Goal: Navigation & Orientation: Find specific page/section

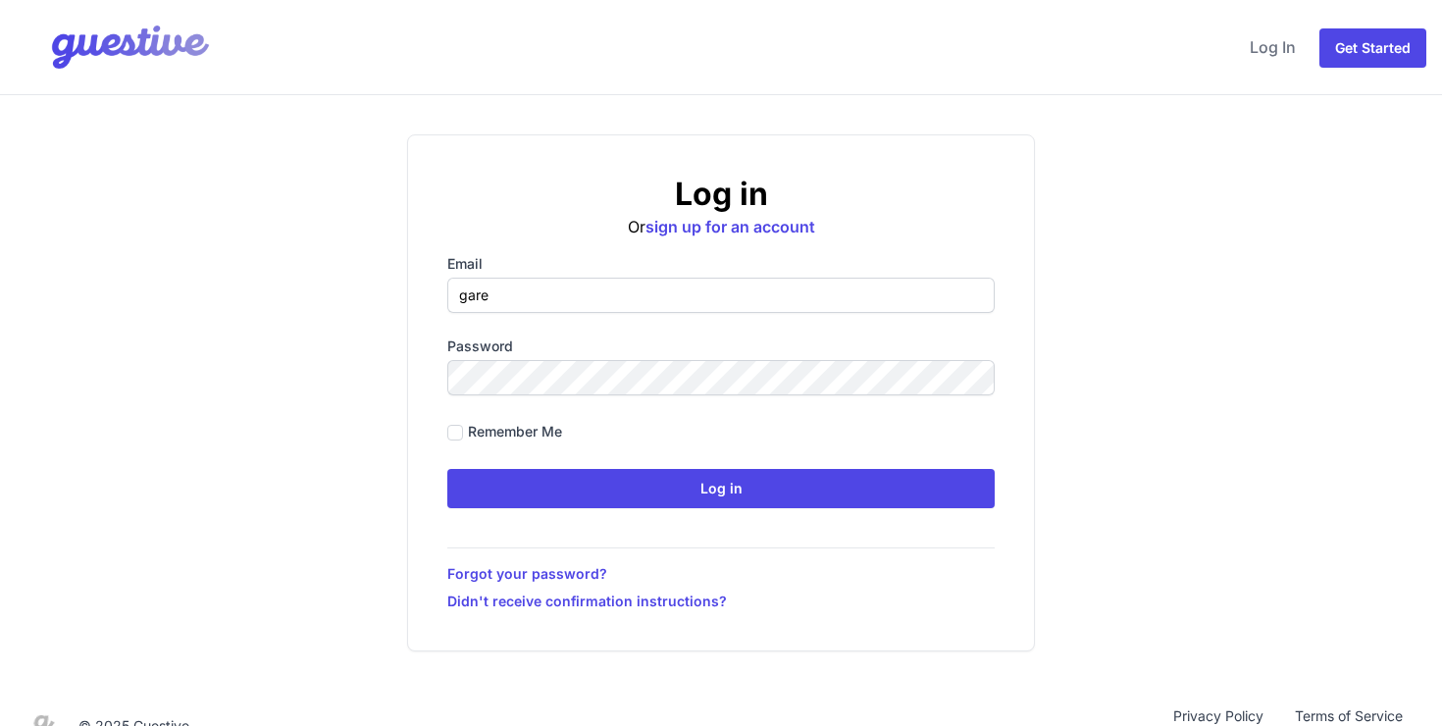
type input "[PERSON_NAME][EMAIL_ADDRESS][DOMAIN_NAME]"
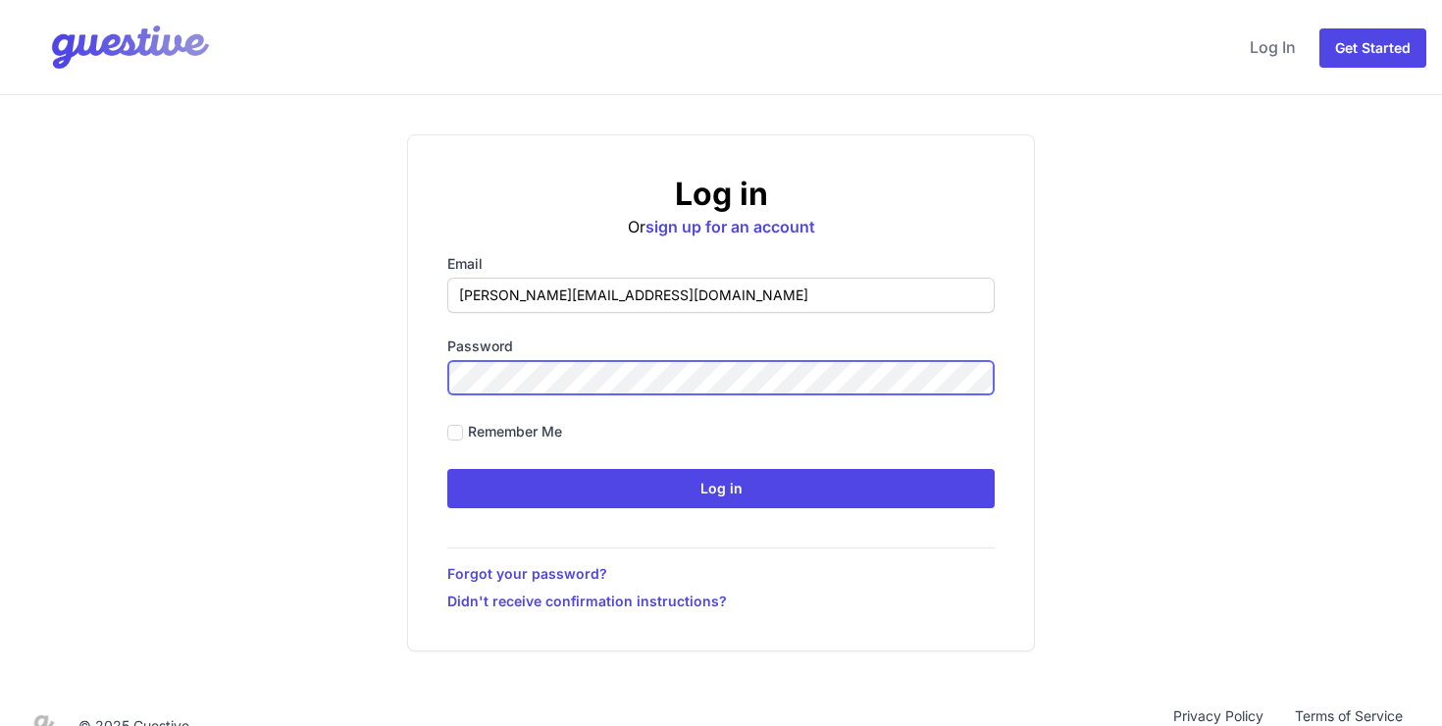
click at [447, 469] on input "Log in" at bounding box center [720, 488] width 547 height 39
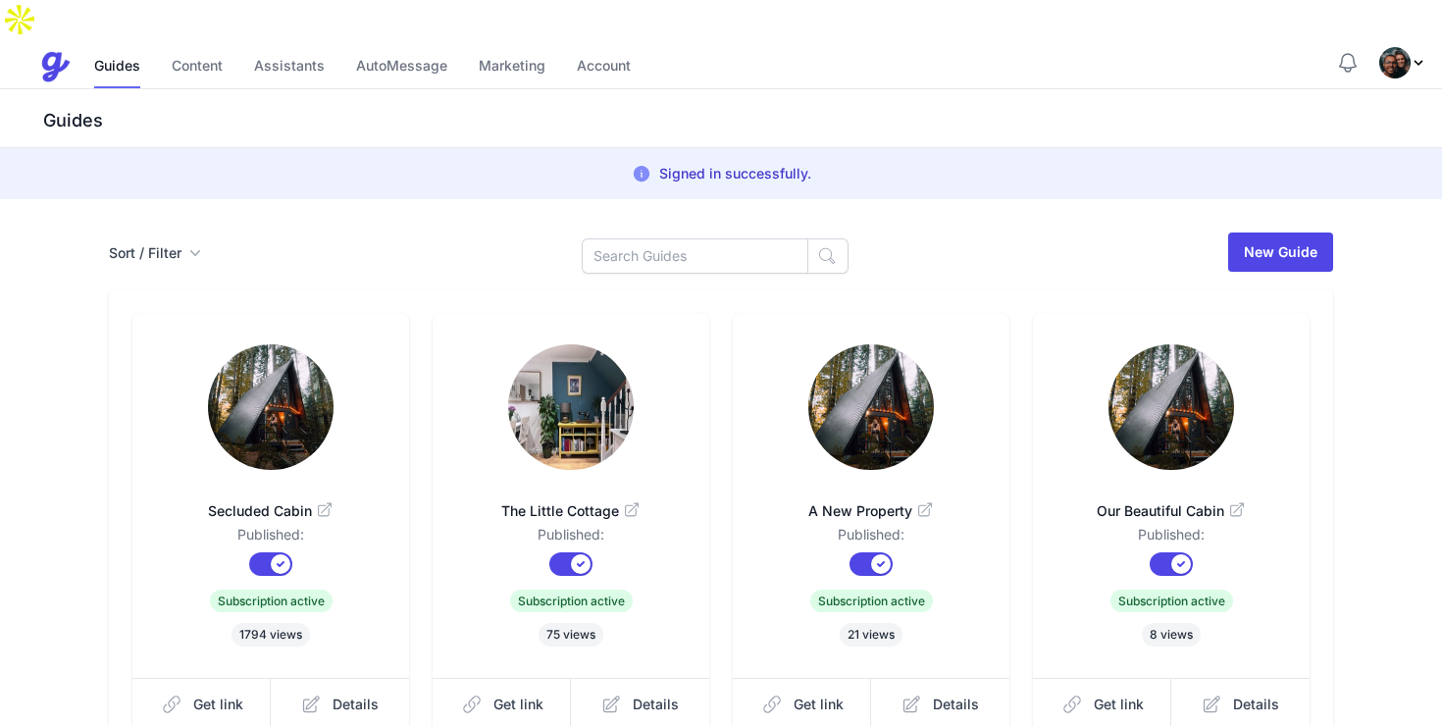
click at [1404, 47] on img "Profile Menu" at bounding box center [1394, 62] width 31 height 31
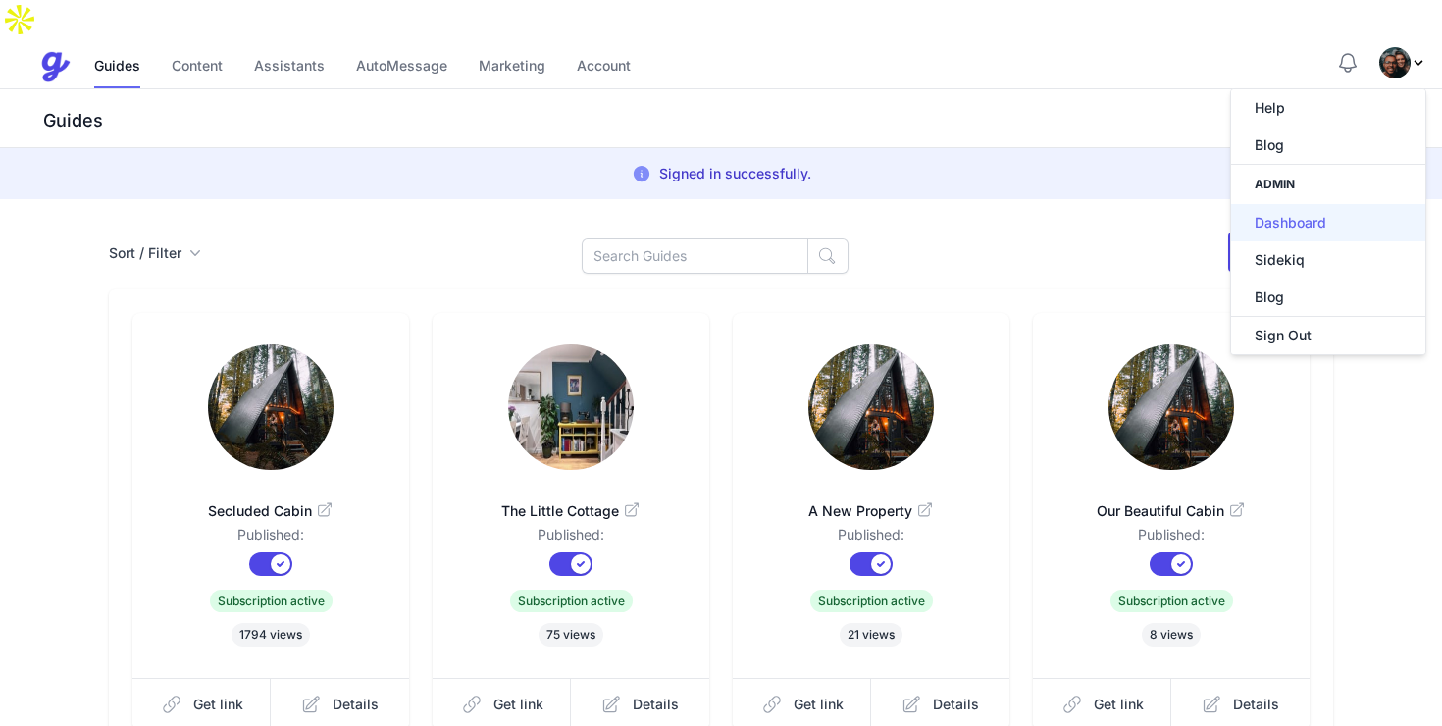
click at [1311, 204] on link "Dashboard" at bounding box center [1328, 222] width 194 height 37
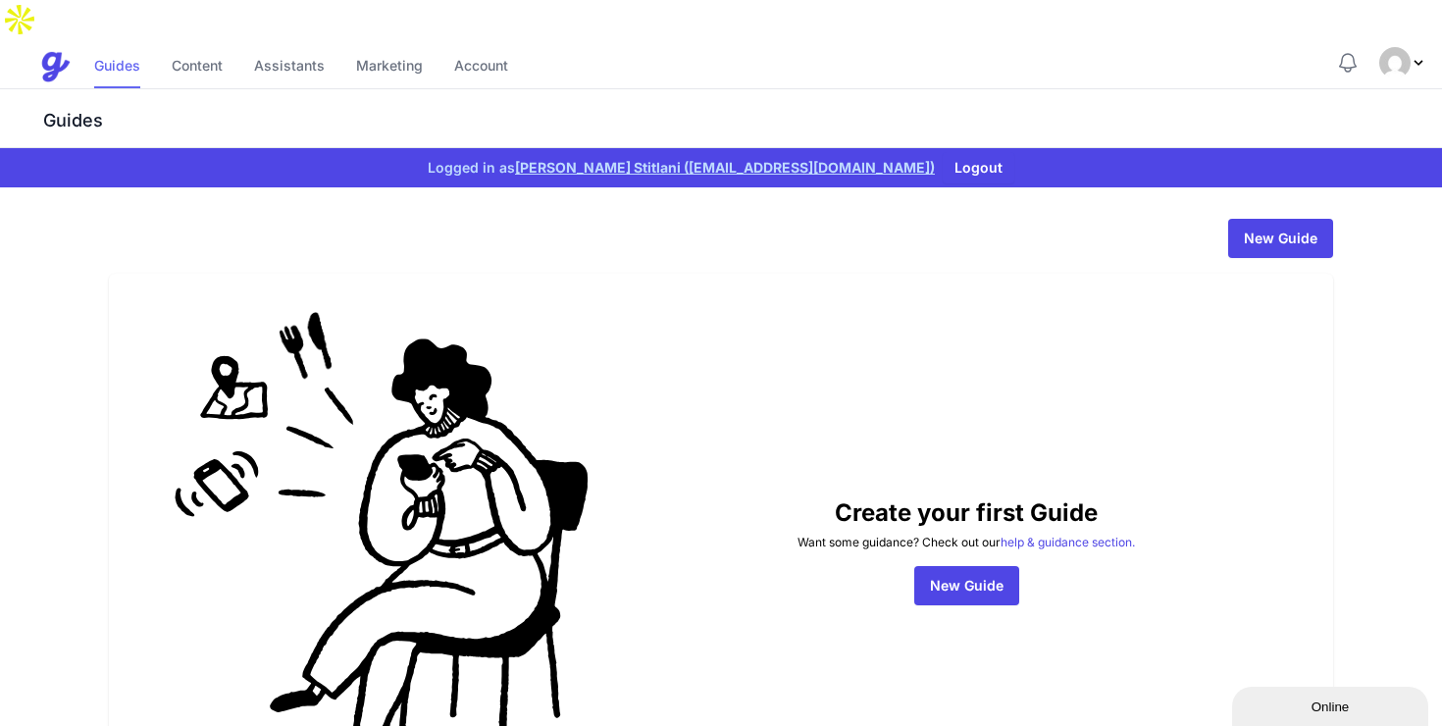
click at [115, 46] on link "Guides" at bounding box center [117, 67] width 46 height 42
click at [943, 152] on button "Logout" at bounding box center [979, 167] width 72 height 31
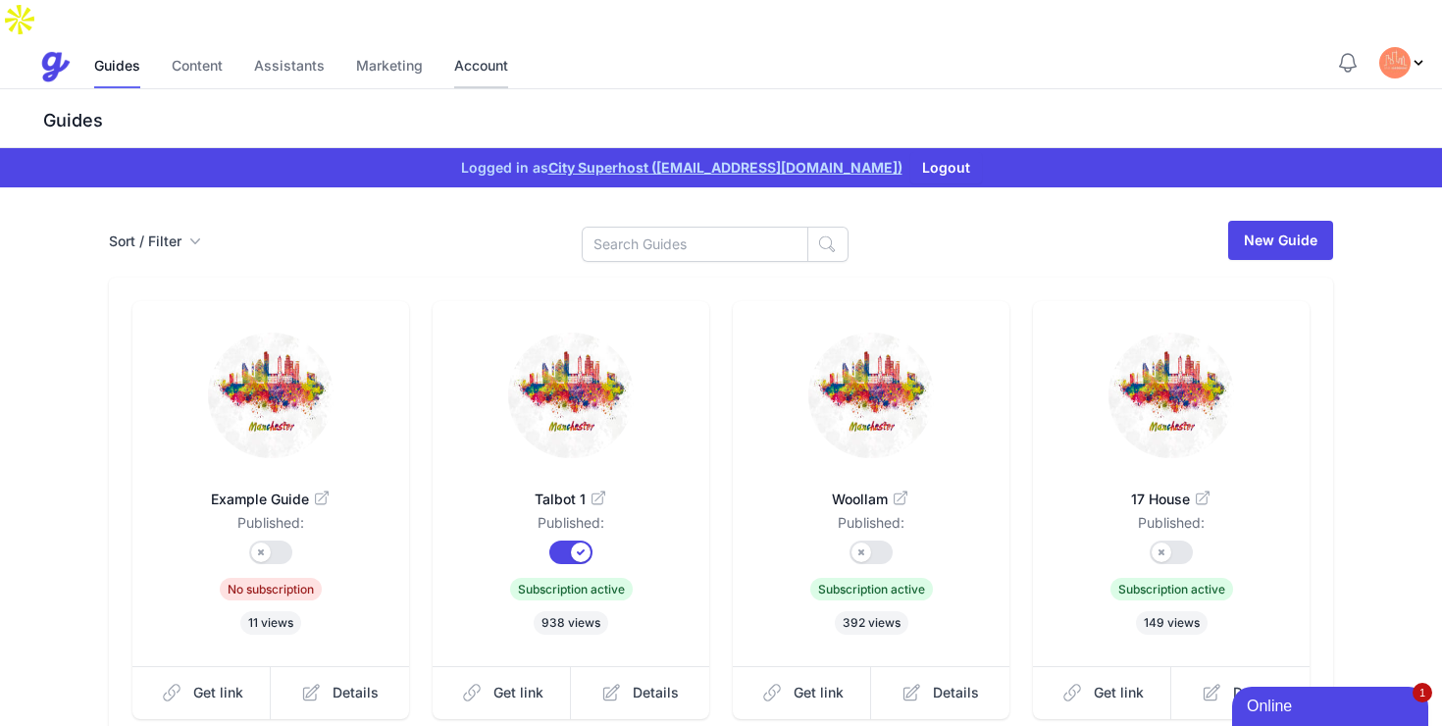
click at [492, 46] on link "Account" at bounding box center [481, 67] width 54 height 42
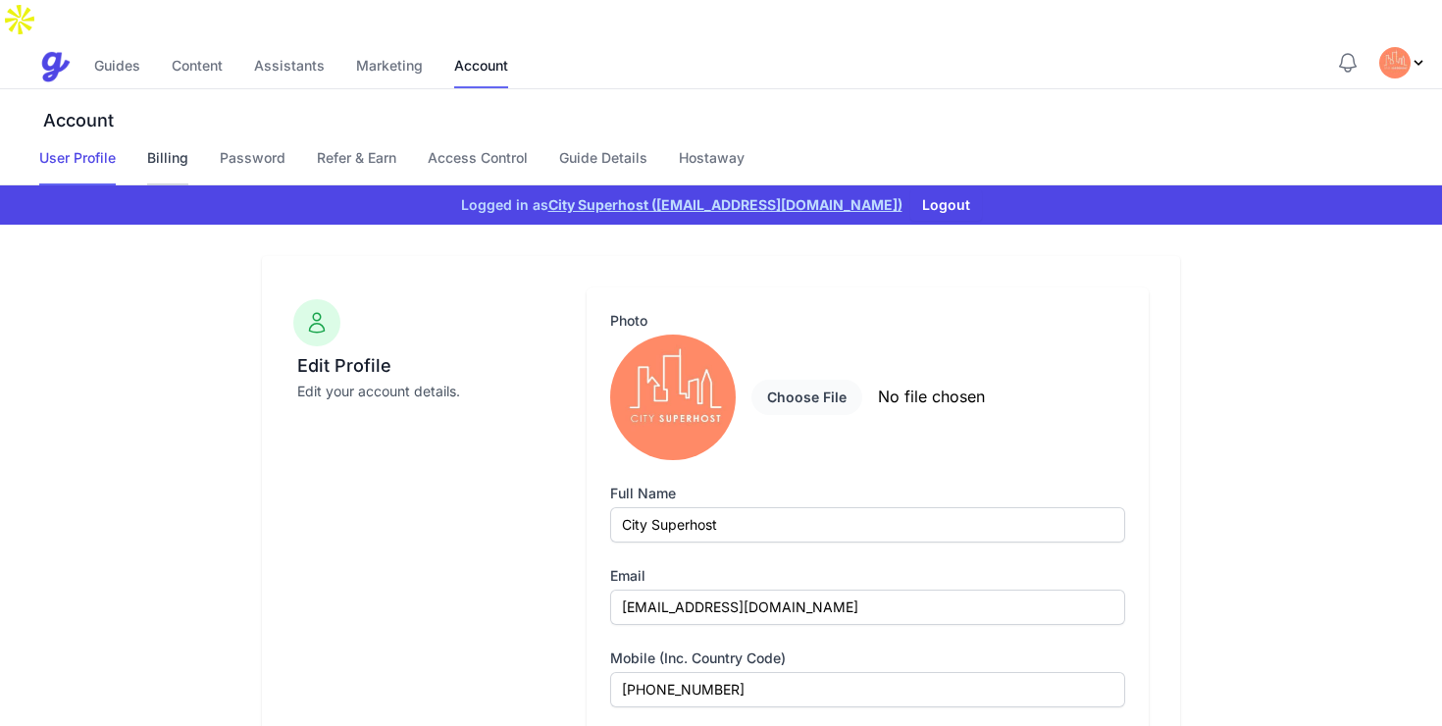
click at [180, 148] on link "Billing" at bounding box center [167, 166] width 41 height 37
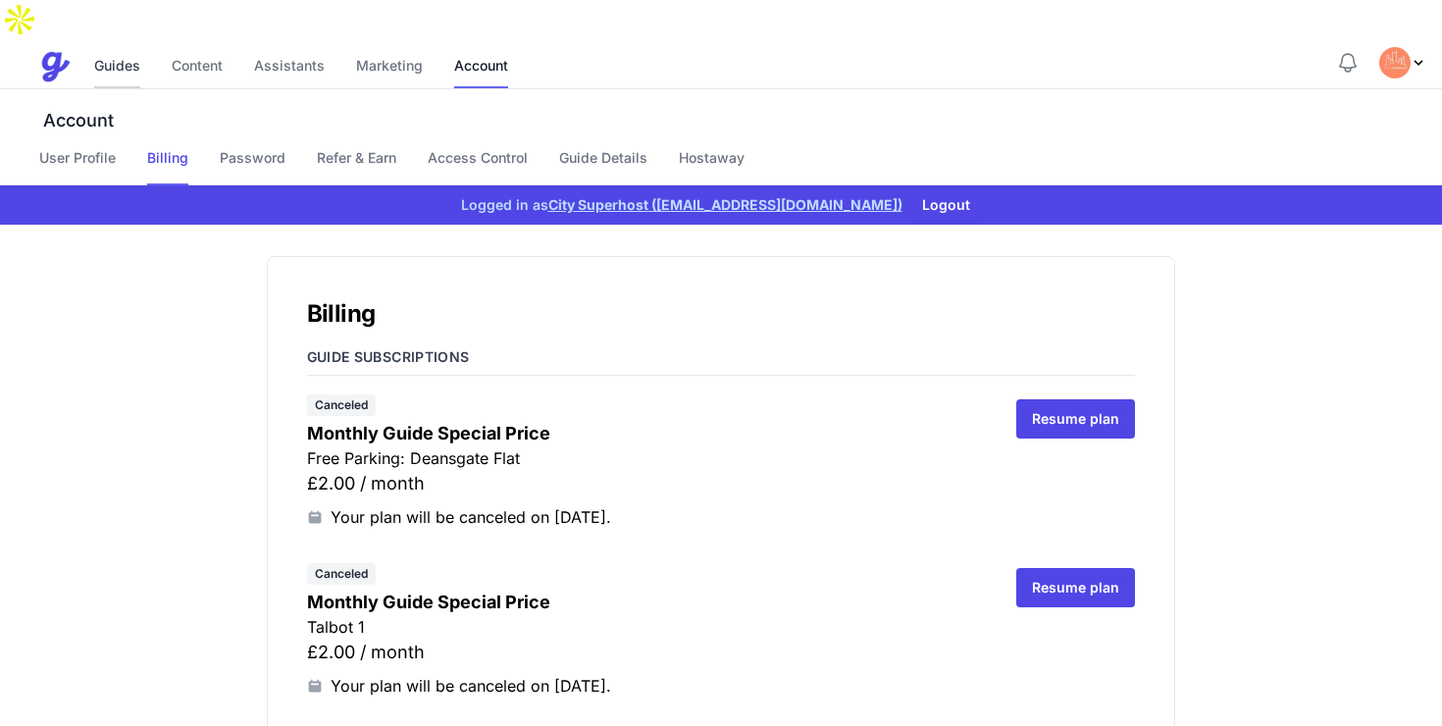
click at [122, 46] on link "Guides" at bounding box center [117, 67] width 46 height 42
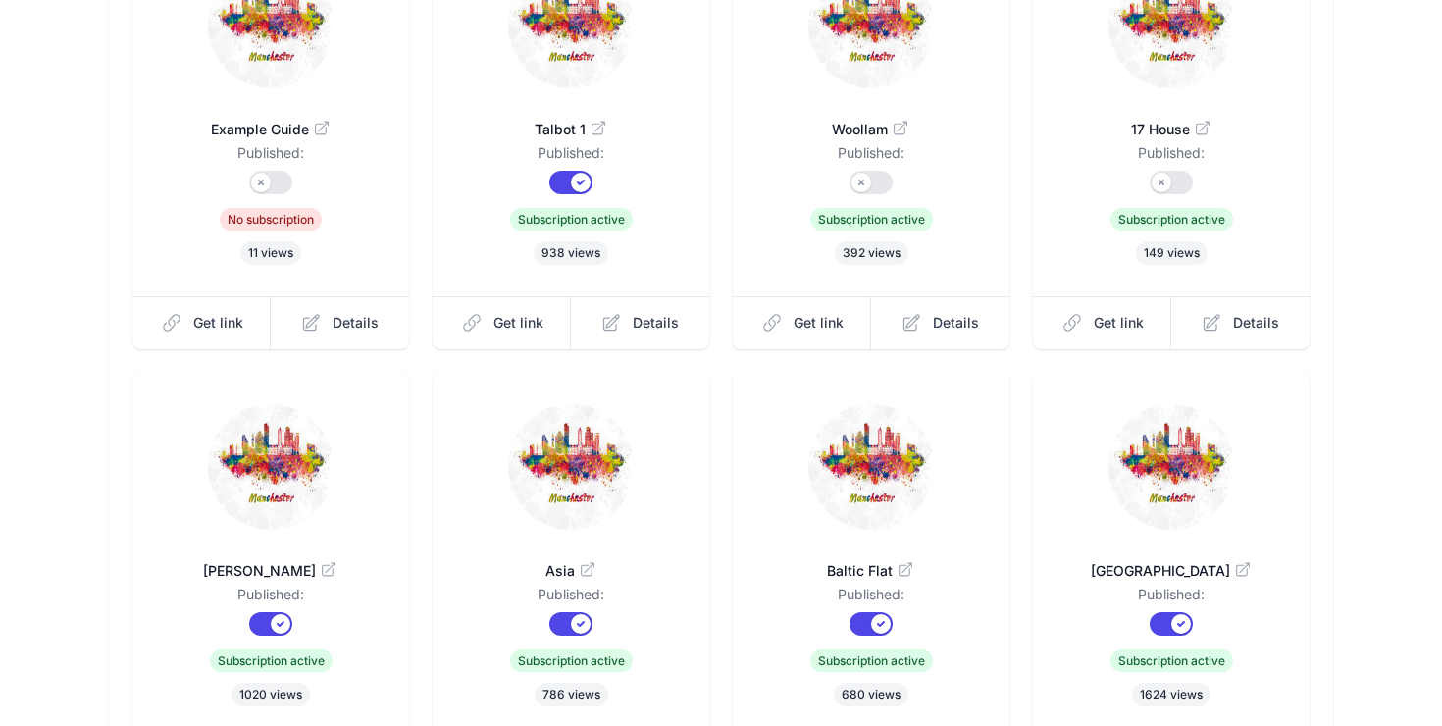
scroll to position [583, 0]
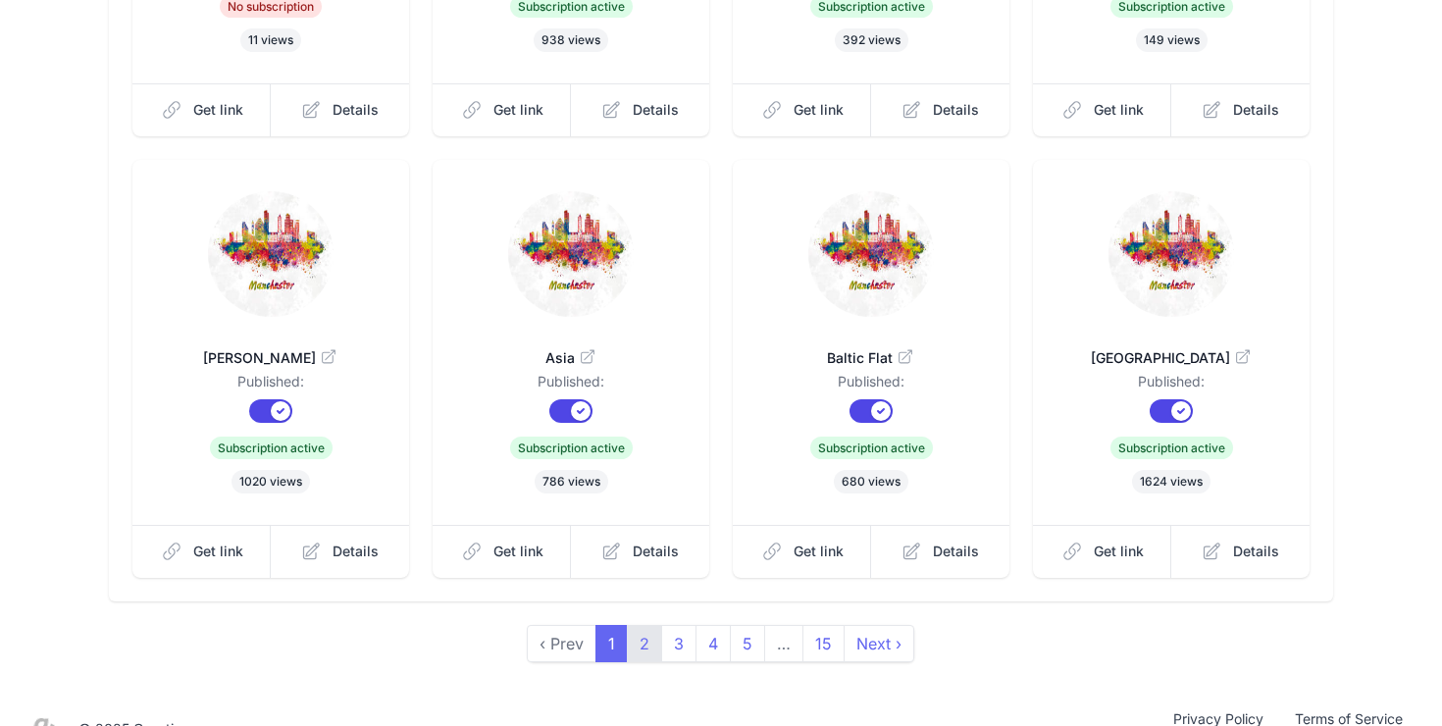
click at [645, 625] on link "2" at bounding box center [644, 643] width 35 height 37
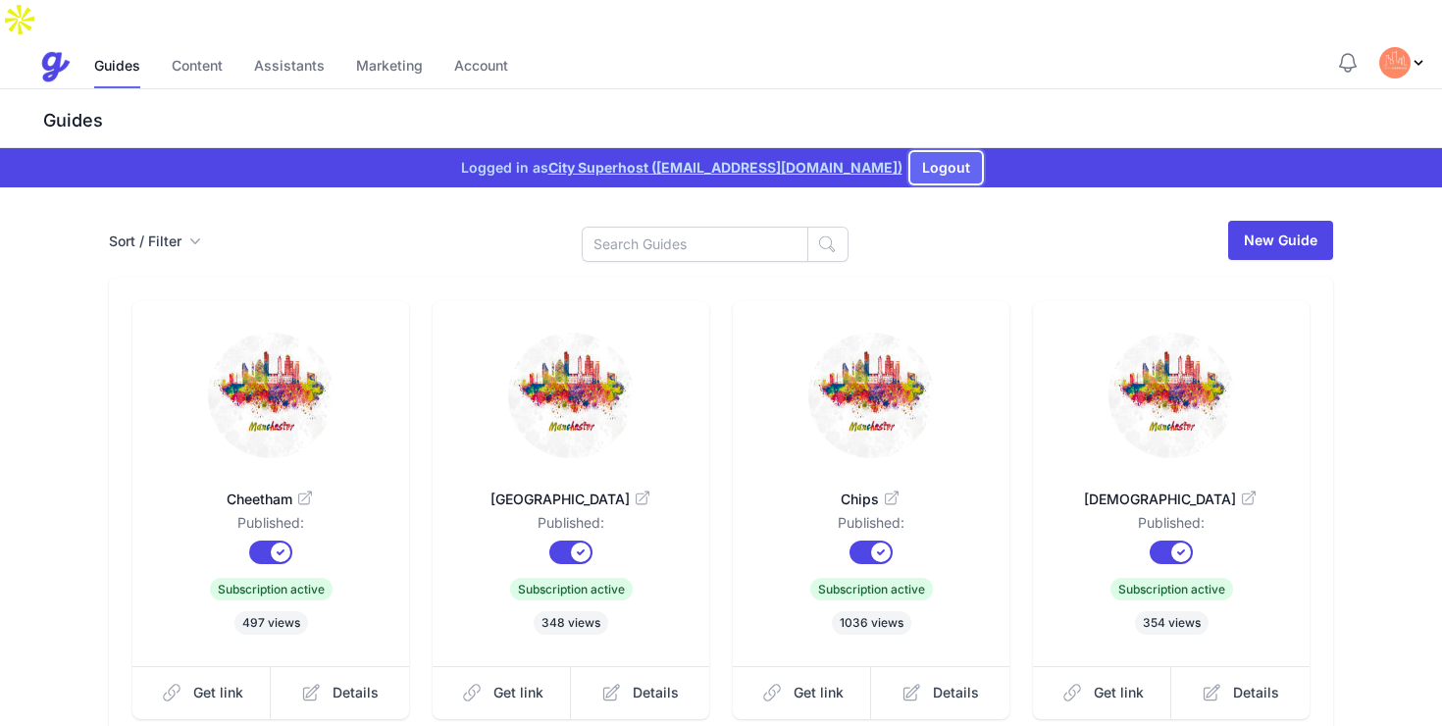
click at [913, 152] on button "Logout" at bounding box center [946, 167] width 72 height 31
